Goal: Check status

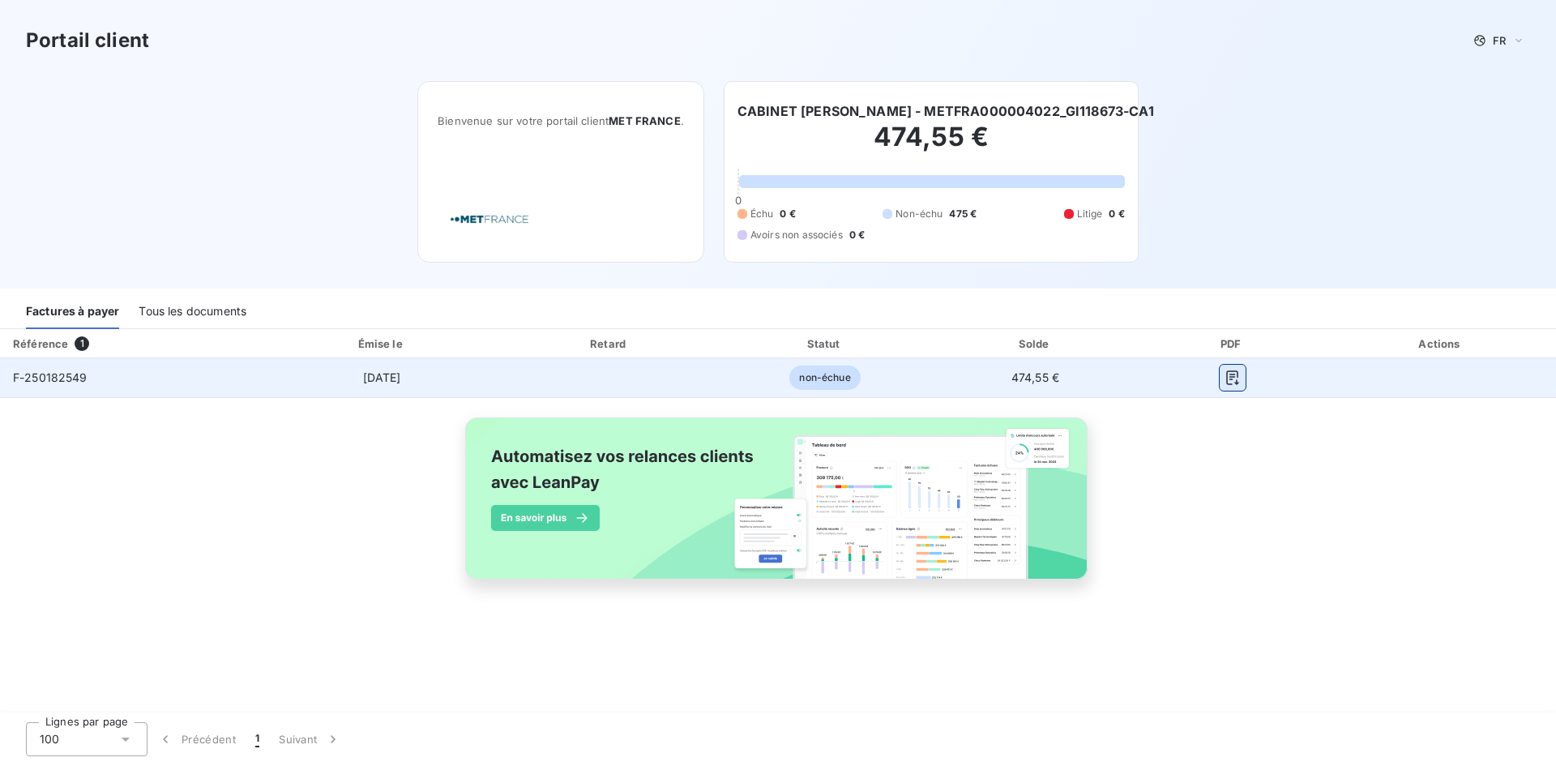
click at [1230, 377] on icon "button" at bounding box center [1233, 377] width 12 height 15
